Goal: Task Accomplishment & Management: Use online tool/utility

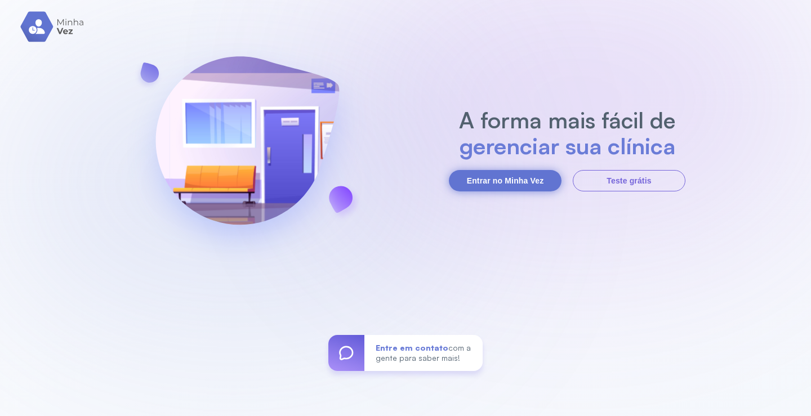
click at [523, 179] on button "Entrar no Minha Vez" at bounding box center [505, 180] width 113 height 21
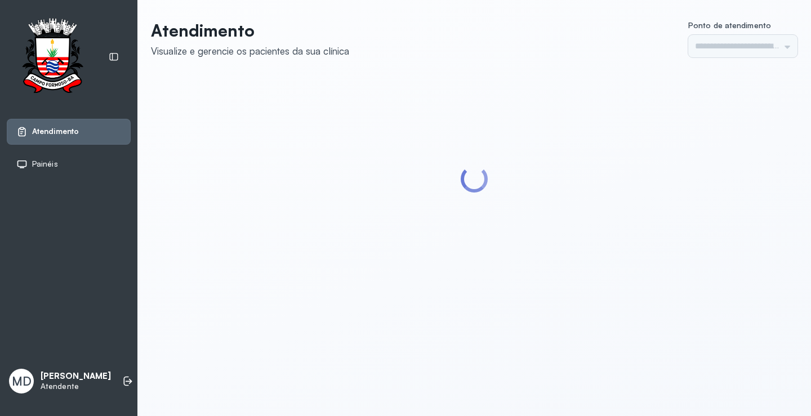
type input "*********"
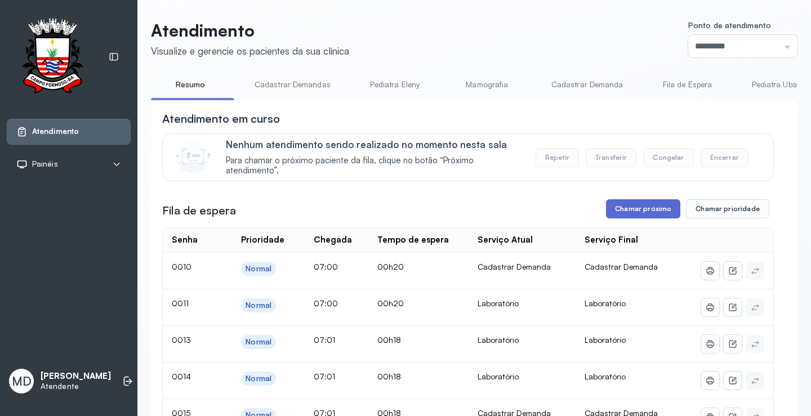
click at [654, 211] on button "Chamar próximo" at bounding box center [643, 208] width 74 height 19
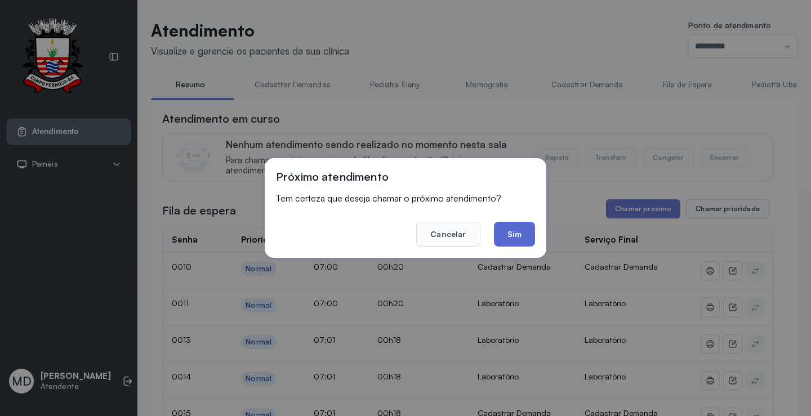
click at [512, 230] on button "Sim" at bounding box center [514, 234] width 41 height 25
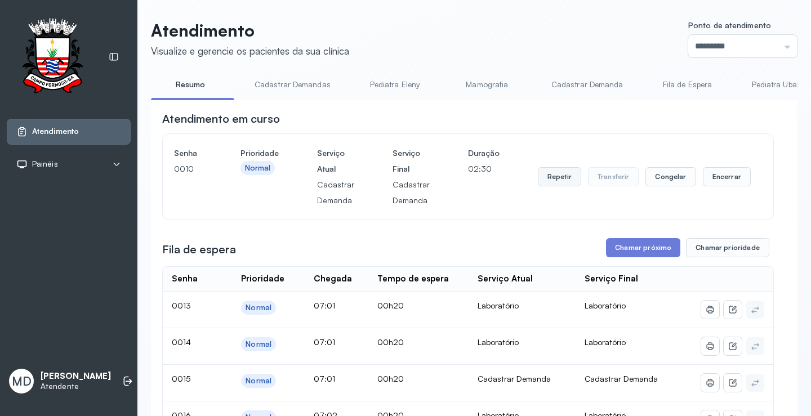
click at [552, 180] on button "Repetir" at bounding box center [559, 176] width 43 height 19
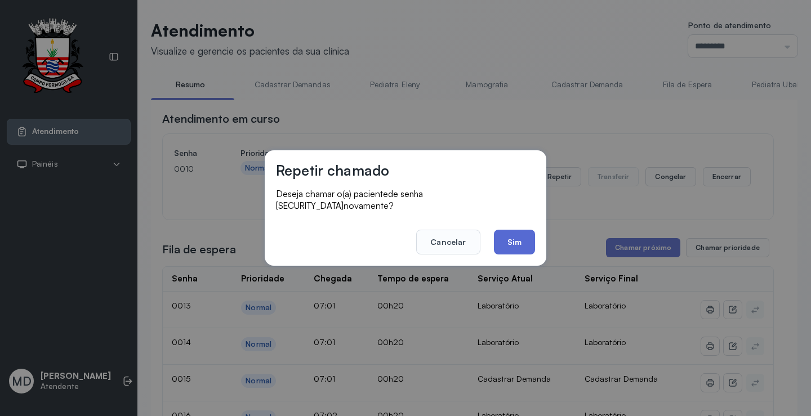
click at [512, 236] on button "Sim" at bounding box center [514, 242] width 41 height 25
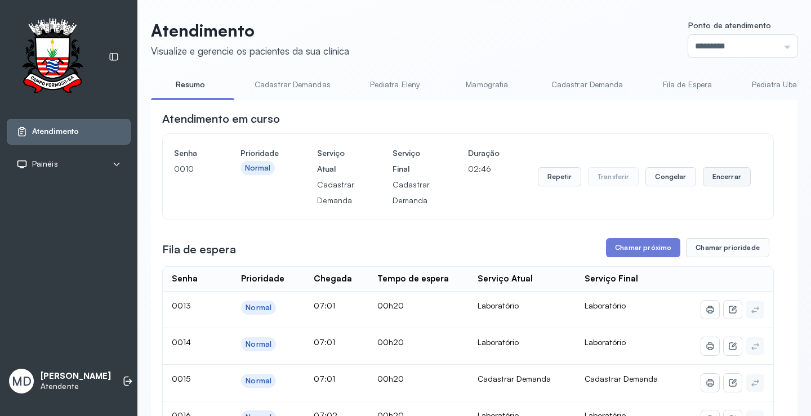
click at [713, 180] on button "Encerrar" at bounding box center [727, 176] width 48 height 19
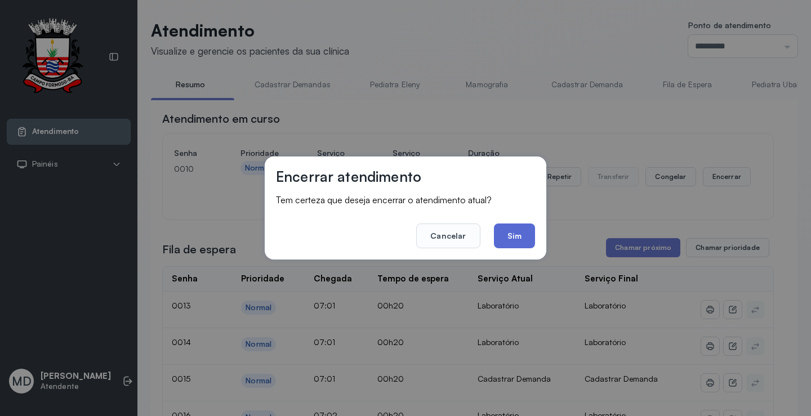
click at [515, 234] on button "Sim" at bounding box center [514, 236] width 41 height 25
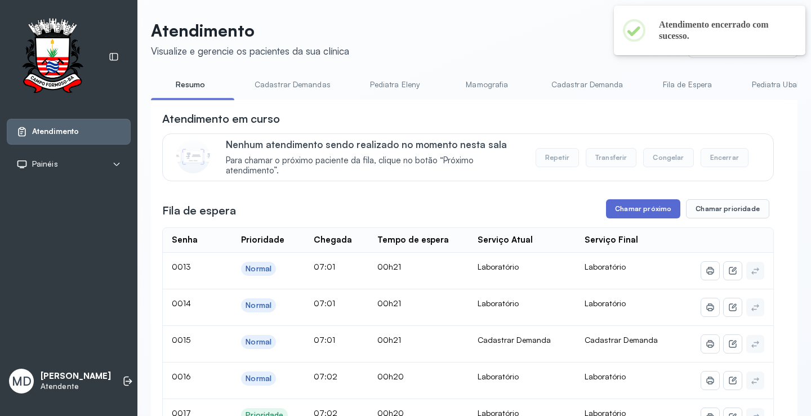
click at [656, 211] on button "Chamar próximo" at bounding box center [643, 208] width 74 height 19
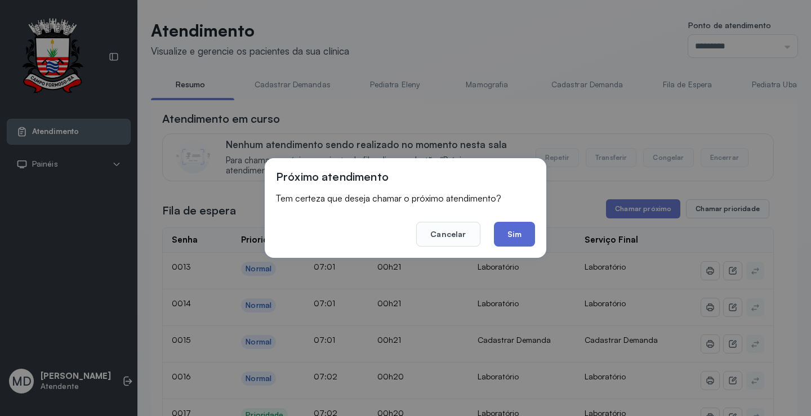
click at [522, 237] on button "Sim" at bounding box center [514, 234] width 41 height 25
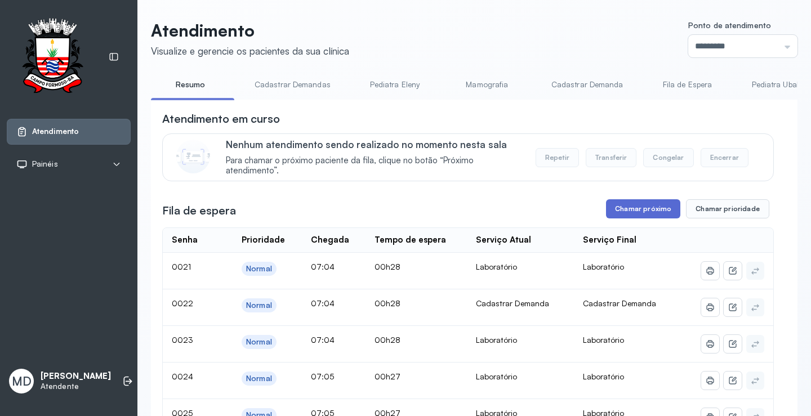
click at [649, 213] on button "Chamar próximo" at bounding box center [643, 208] width 74 height 19
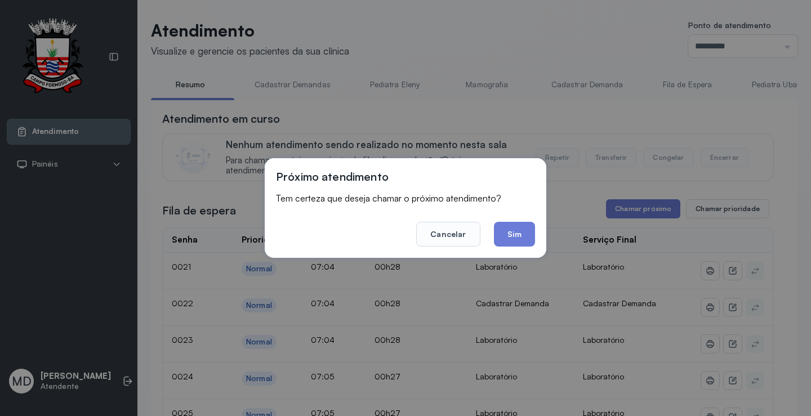
click at [516, 232] on button "Sim" at bounding box center [514, 234] width 41 height 25
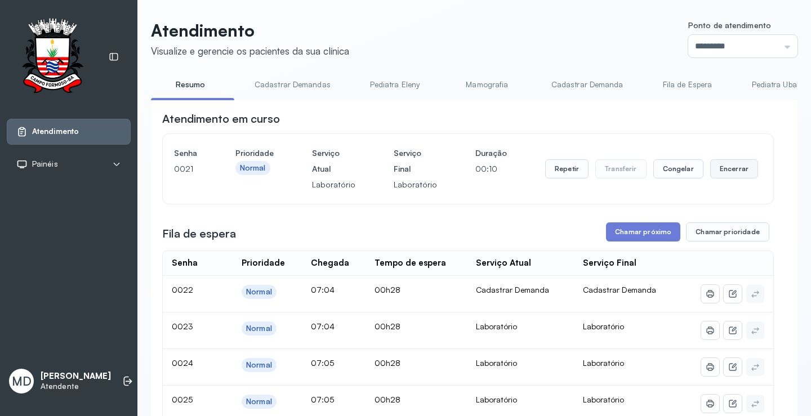
click at [713, 172] on button "Encerrar" at bounding box center [735, 168] width 48 height 19
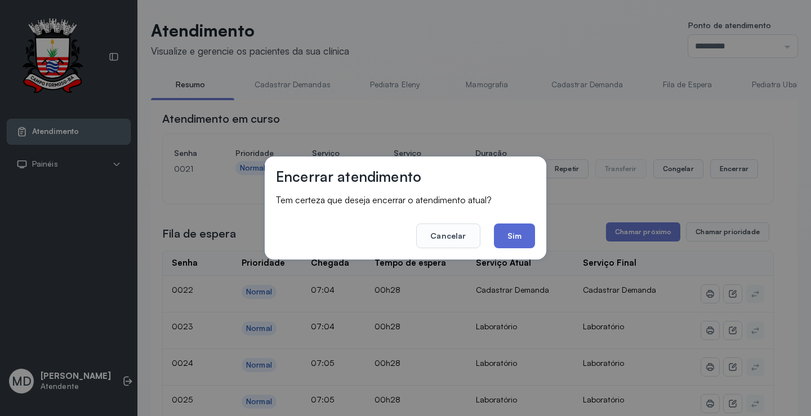
click at [523, 232] on button "Sim" at bounding box center [514, 236] width 41 height 25
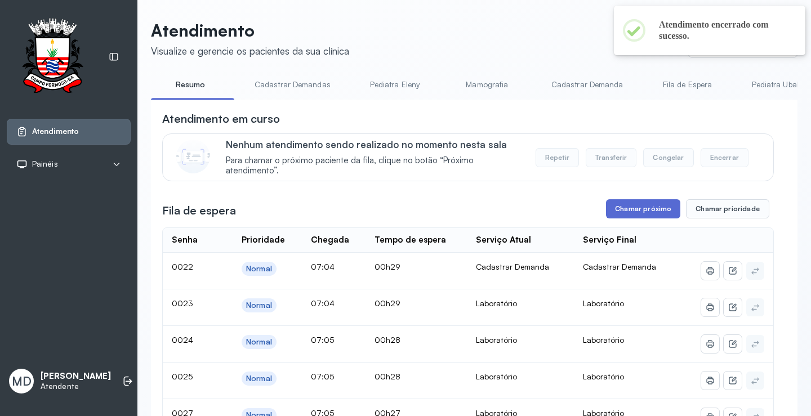
click at [645, 213] on button "Chamar próximo" at bounding box center [643, 208] width 74 height 19
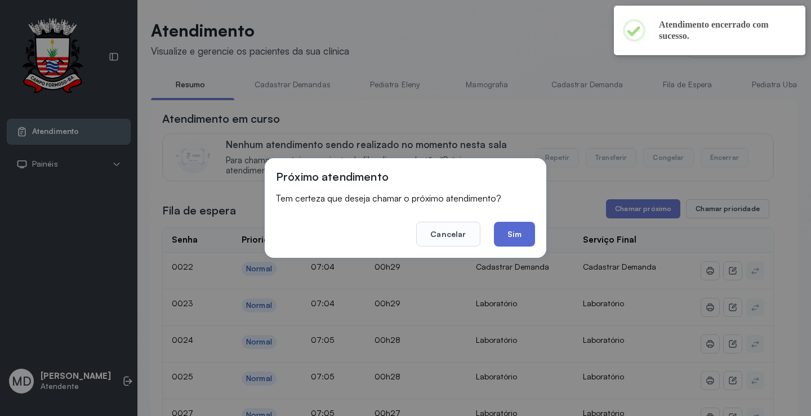
click at [516, 232] on button "Sim" at bounding box center [514, 234] width 41 height 25
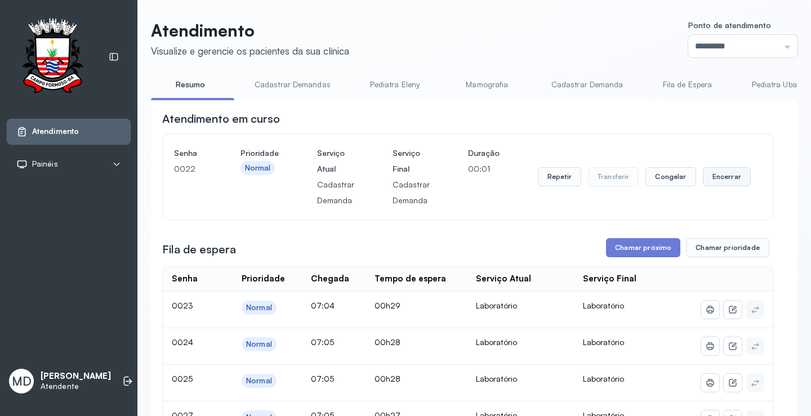
click at [722, 176] on button "Encerrar" at bounding box center [727, 176] width 48 height 19
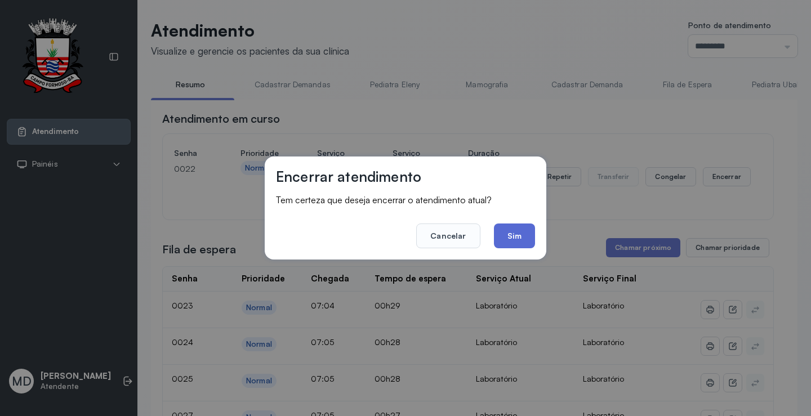
click at [512, 235] on button "Sim" at bounding box center [514, 236] width 41 height 25
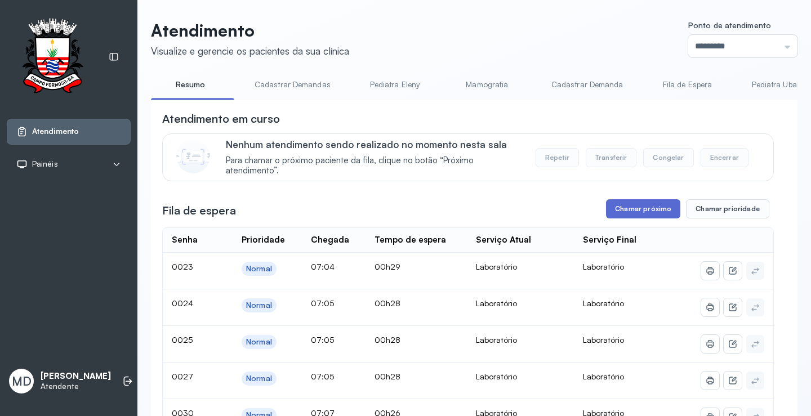
click at [658, 208] on button "Chamar próximo" at bounding box center [643, 208] width 74 height 19
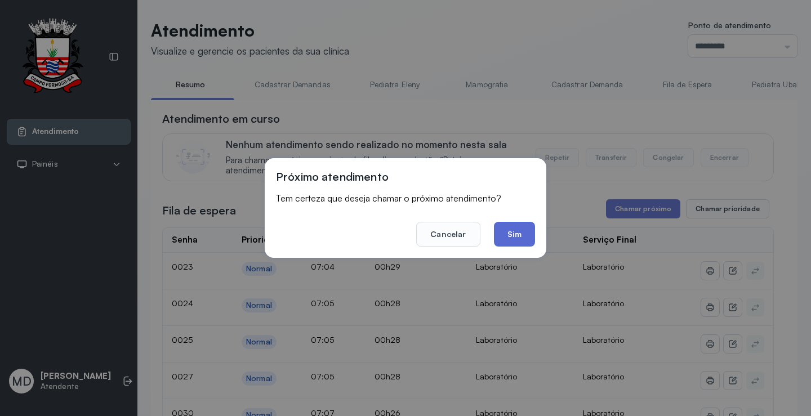
click at [511, 234] on button "Sim" at bounding box center [514, 234] width 41 height 25
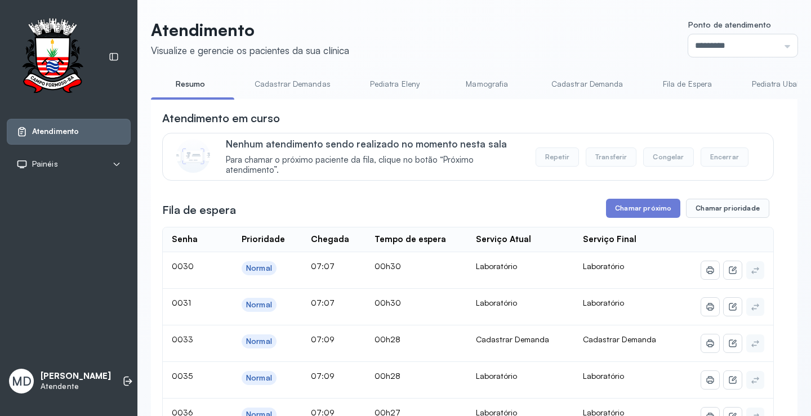
scroll to position [56, 0]
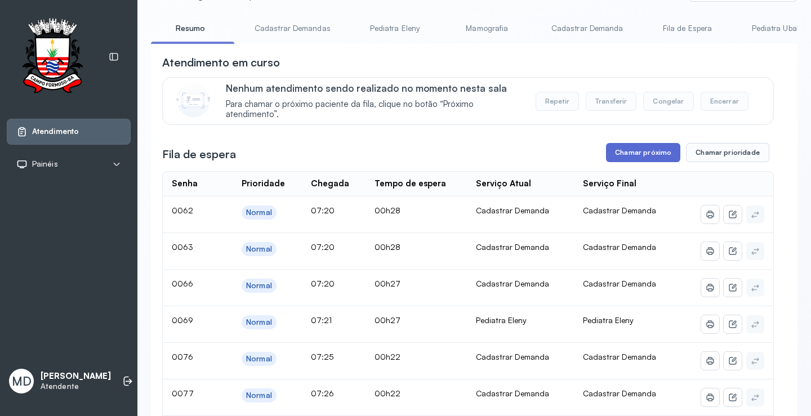
click at [652, 148] on button "Chamar próximo" at bounding box center [643, 152] width 74 height 19
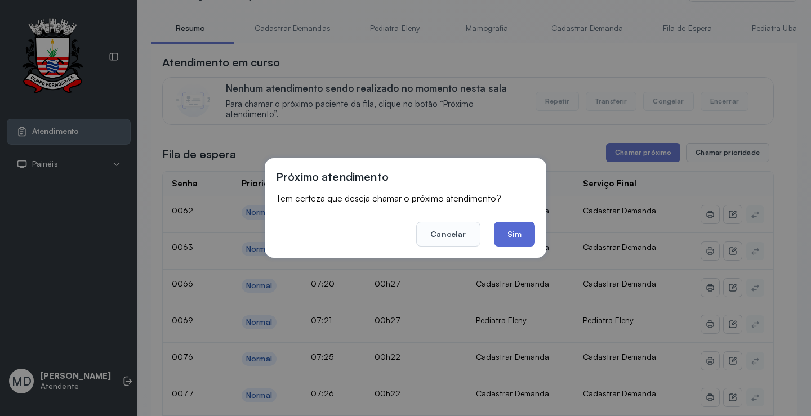
click at [516, 233] on button "Sim" at bounding box center [514, 234] width 41 height 25
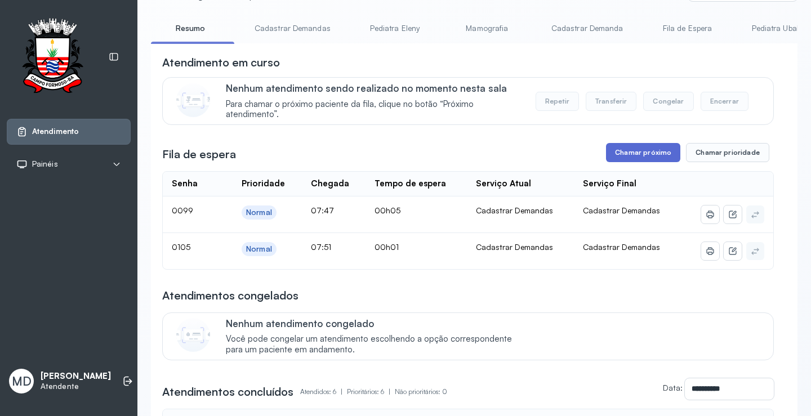
click at [644, 158] on button "Chamar próximo" at bounding box center [643, 152] width 74 height 19
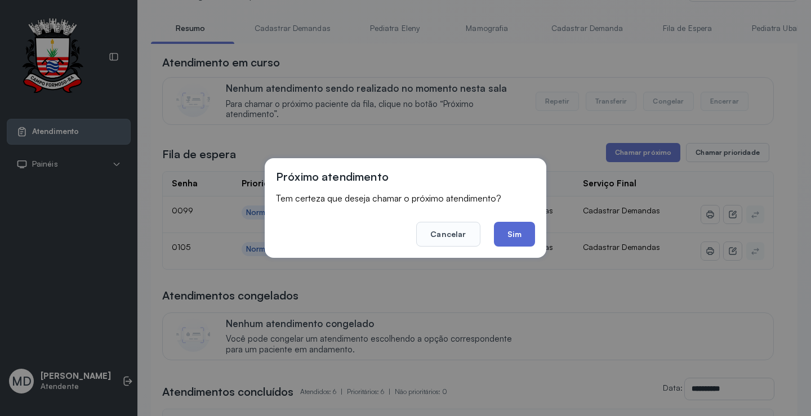
click at [520, 233] on button "Sim" at bounding box center [514, 234] width 41 height 25
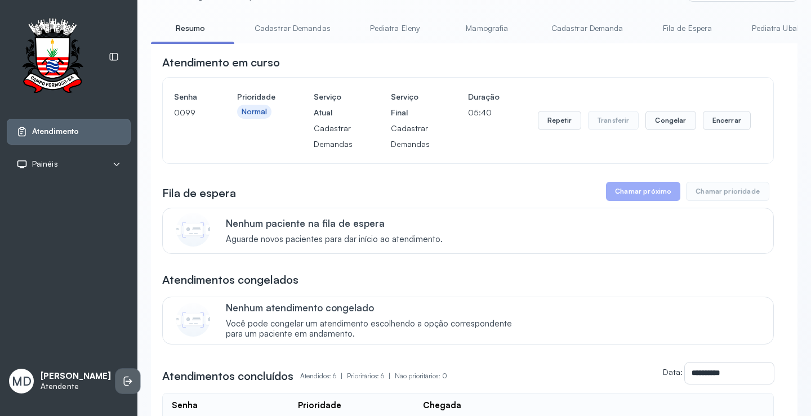
click at [124, 378] on icon at bounding box center [126, 382] width 5 height 10
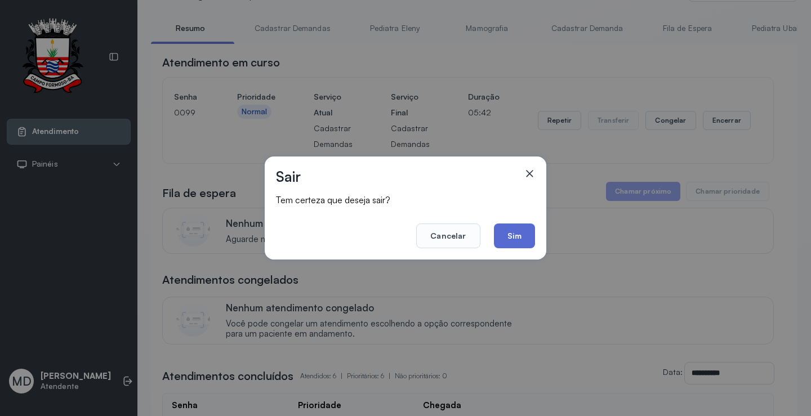
click at [515, 237] on button "Sim" at bounding box center [514, 236] width 41 height 25
